Goal: Navigation & Orientation: Find specific page/section

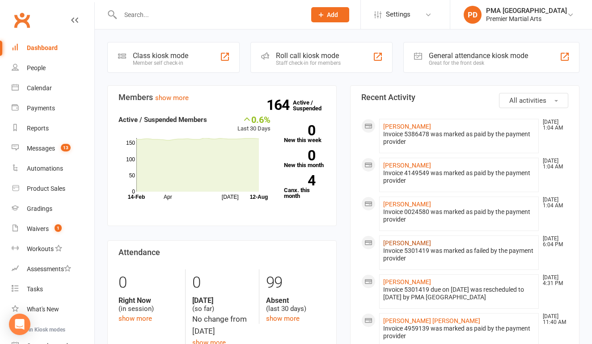
click at [403, 242] on link "[PERSON_NAME]" at bounding box center [407, 243] width 48 height 7
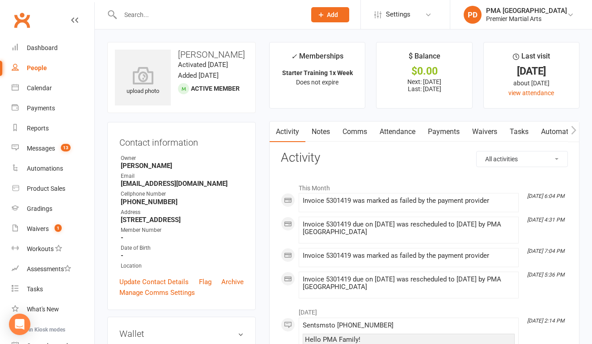
click at [445, 132] on link "Payments" at bounding box center [444, 132] width 44 height 21
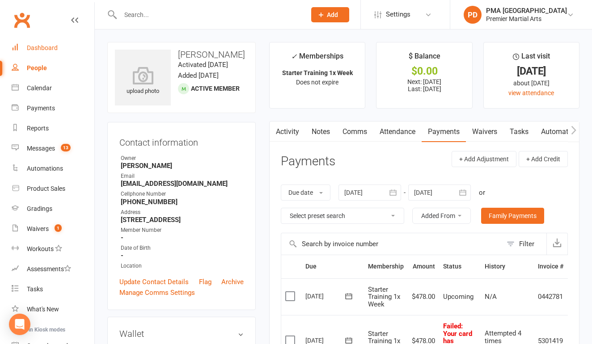
click at [59, 45] on link "Dashboard" at bounding box center [53, 48] width 83 height 20
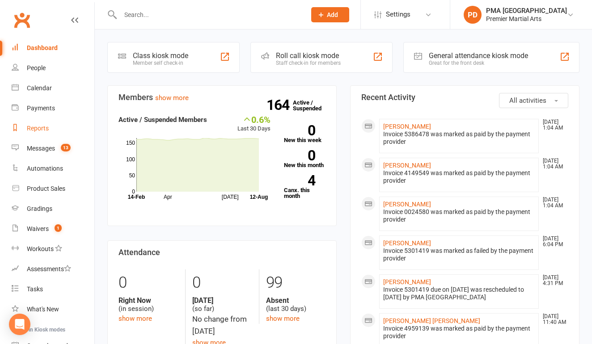
click at [52, 128] on link "Reports" at bounding box center [53, 129] width 83 height 20
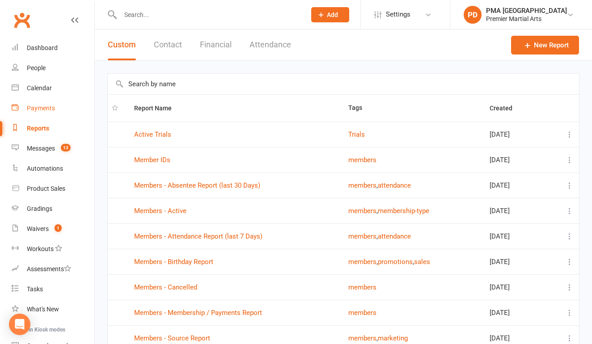
click at [49, 105] on div "Payments" at bounding box center [41, 108] width 28 height 7
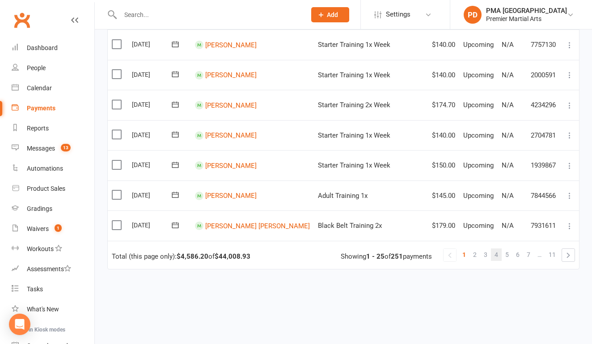
scroll to position [657, 0]
click at [487, 249] on span "3" at bounding box center [486, 255] width 4 height 13
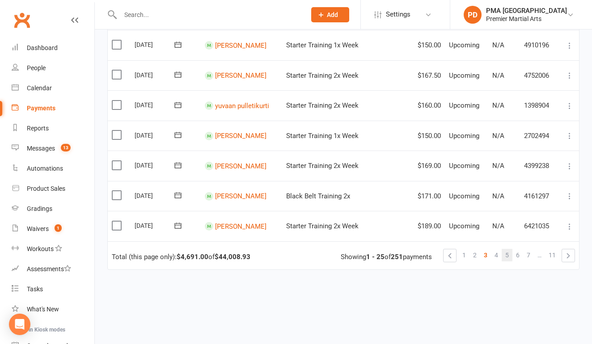
click at [504, 249] on link "5" at bounding box center [507, 255] width 11 height 13
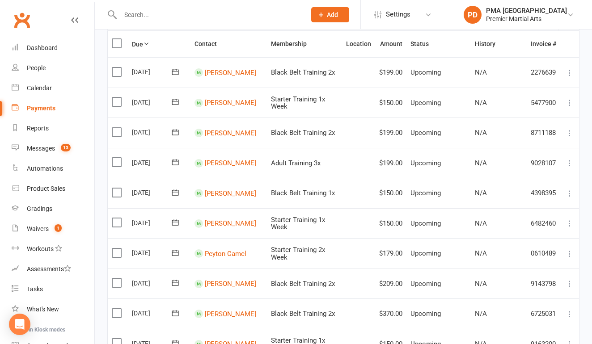
scroll to position [86, 0]
click at [26, 52] on link "Dashboard" at bounding box center [53, 48] width 83 height 20
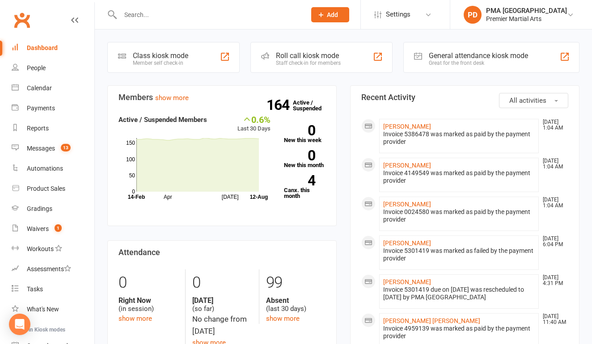
click at [178, 19] on input "text" at bounding box center [209, 14] width 182 height 13
type input "7327893016"
drag, startPoint x: 169, startPoint y: 17, endPoint x: 97, endPoint y: 17, distance: 71.6
click at [97, 17] on react-component "7327893016 No results" at bounding box center [150, 14] width 300 height 29
type input "9"
